Goal: Find specific fact: Find contact information

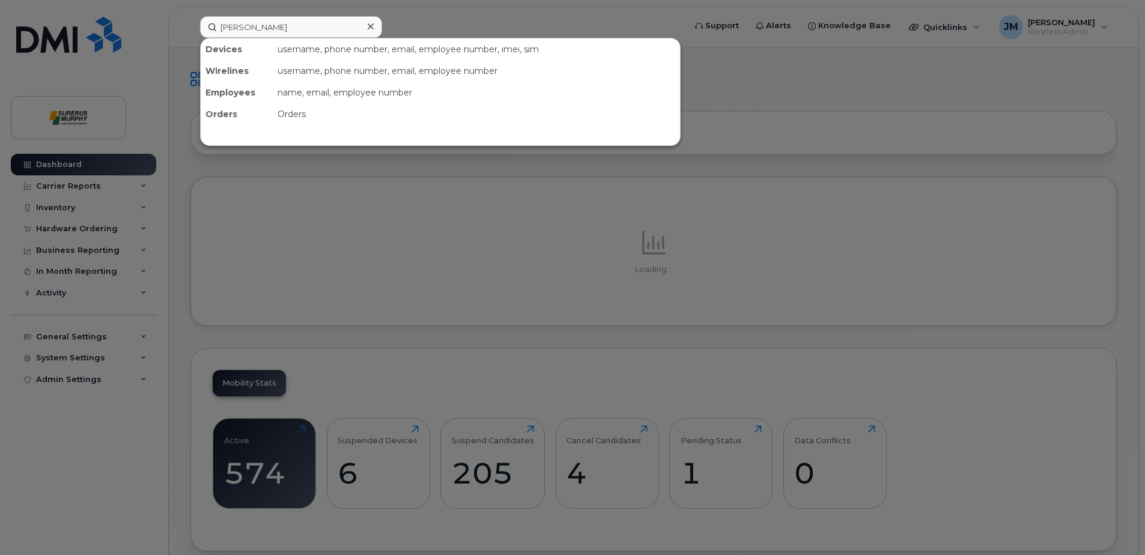
type input "jay"
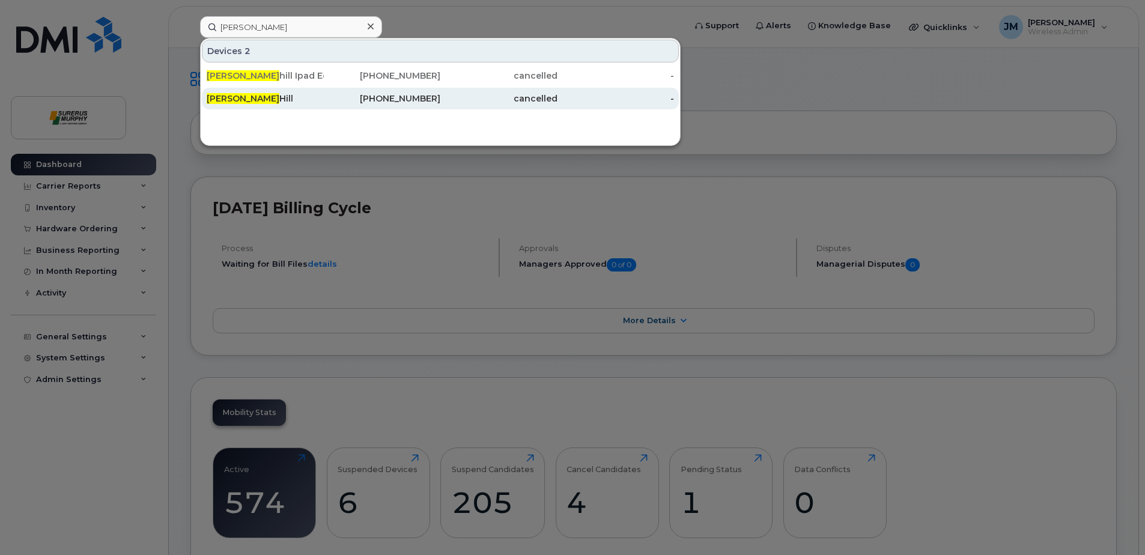
click at [231, 104] on div "Jay Hill" at bounding box center [265, 99] width 117 height 12
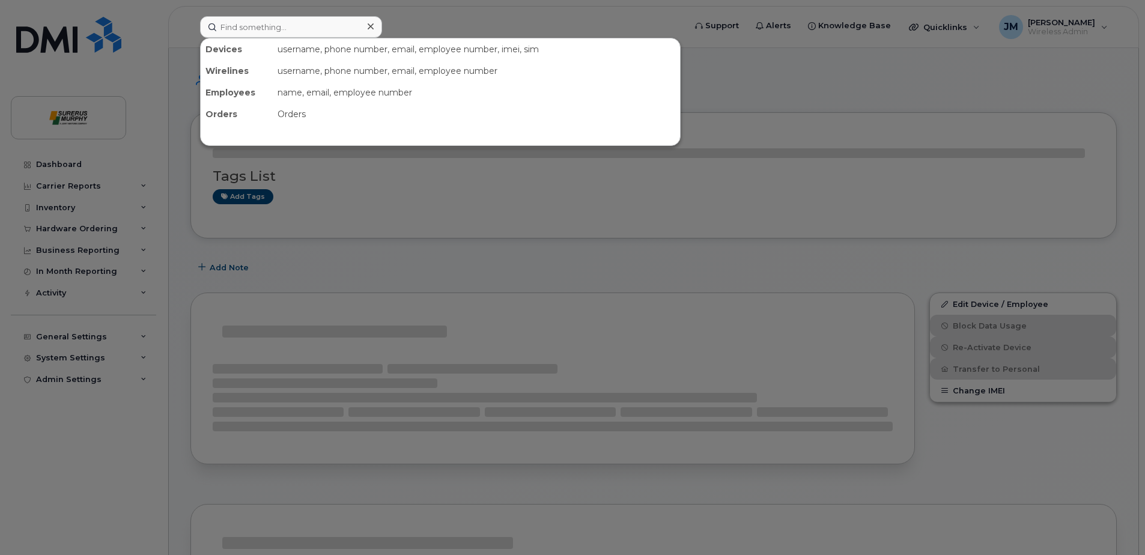
click at [269, 31] on input at bounding box center [291, 27] width 182 height 22
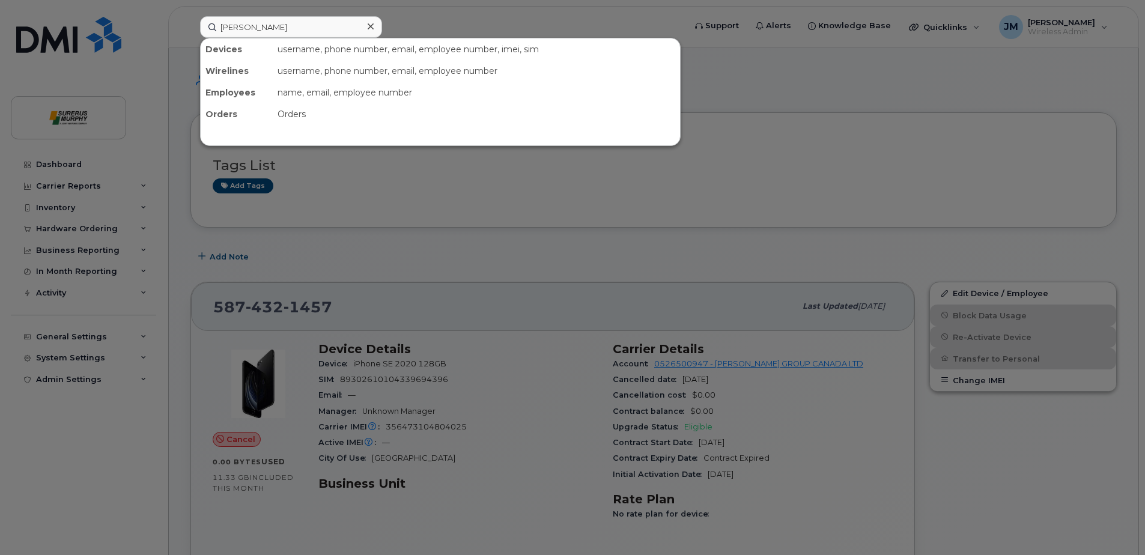
type input "jim"
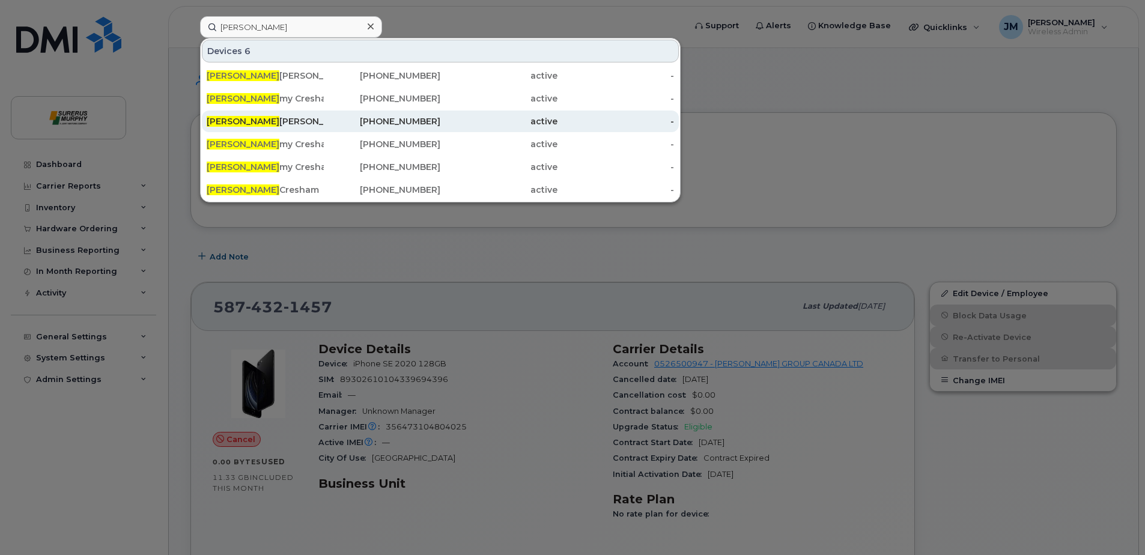
click at [261, 118] on div "Jim Edwards" at bounding box center [265, 121] width 117 height 12
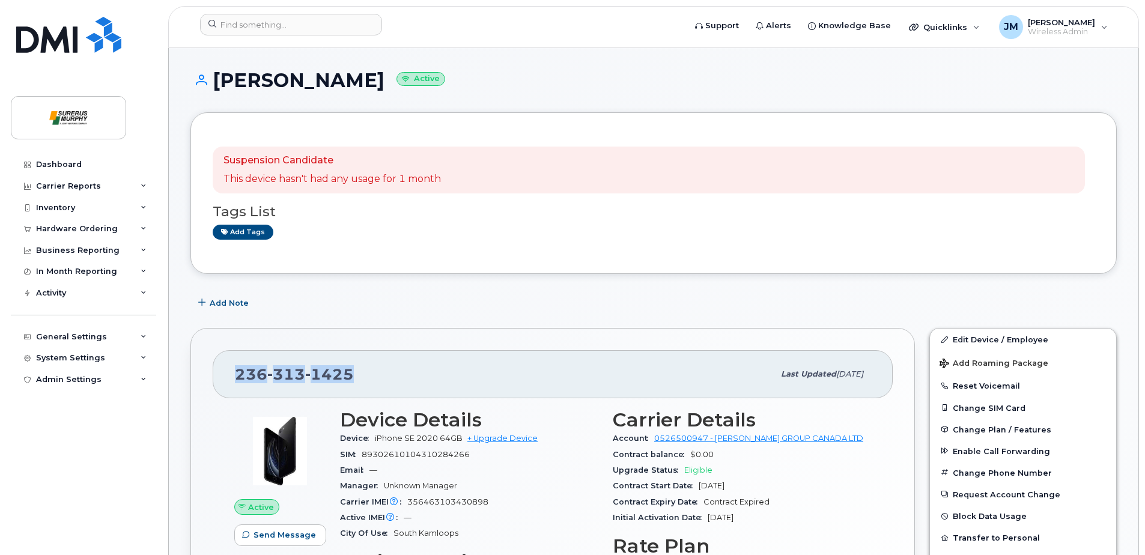
drag, startPoint x: 360, startPoint y: 372, endPoint x: 237, endPoint y: 369, distance: 122.6
click at [237, 369] on div "[PHONE_NUMBER]" at bounding box center [504, 374] width 539 height 25
copy span "[PHONE_NUMBER]"
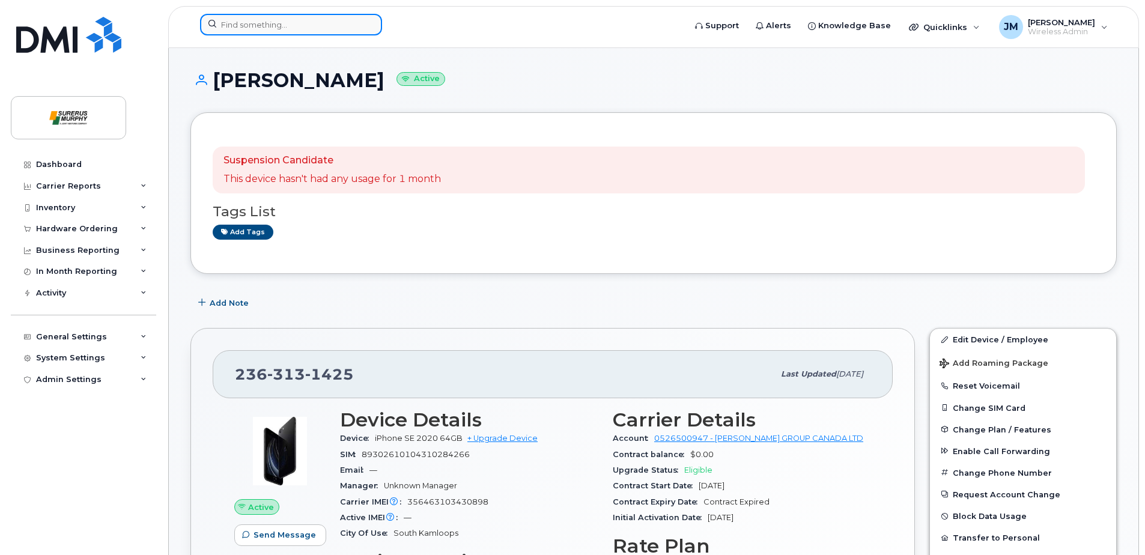
click at [315, 27] on input at bounding box center [291, 25] width 182 height 22
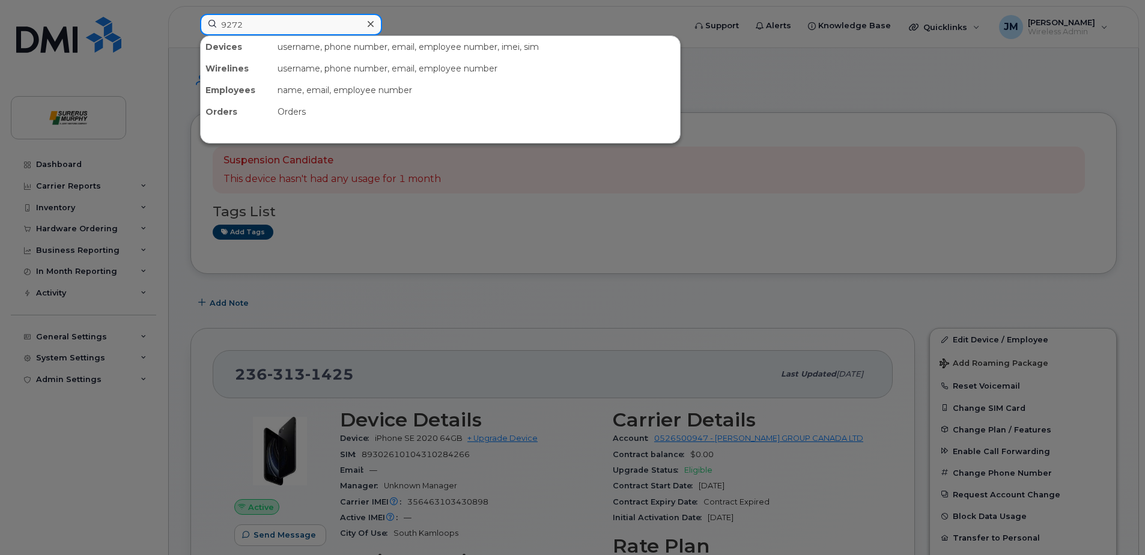
type input "9272"
